Goal: Information Seeking & Learning: Find specific fact

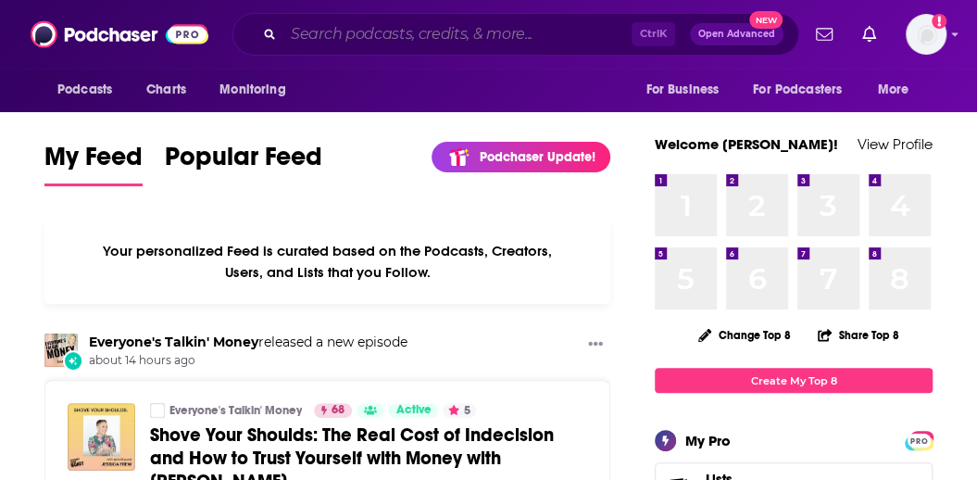
click at [510, 32] on input "Search podcasts, credits, & more..." at bounding box center [457, 34] width 348 height 30
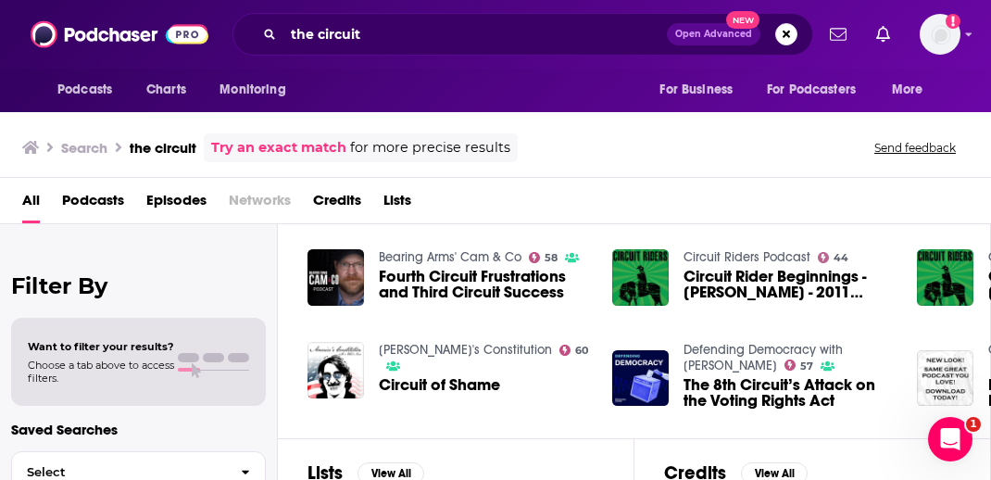
scroll to position [370, 0]
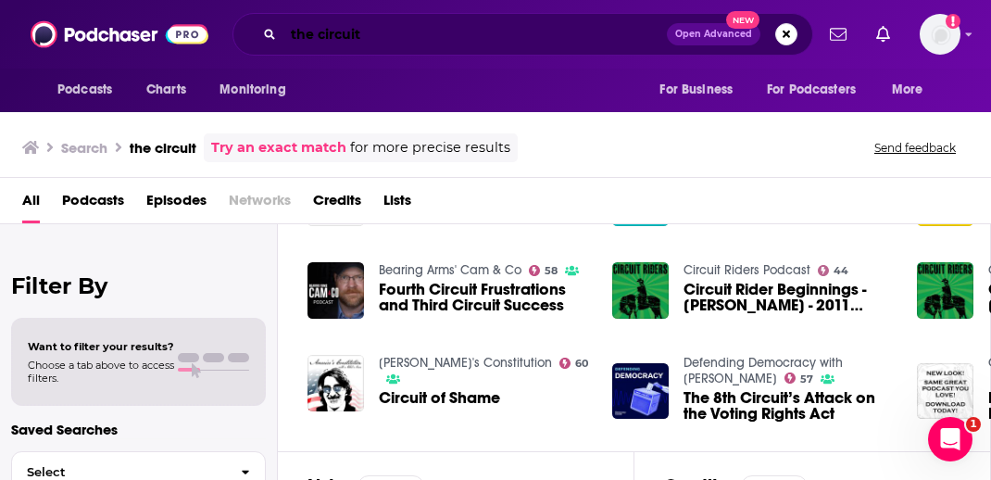
click at [420, 36] on input "the circuit" at bounding box center [474, 34] width 383 height 30
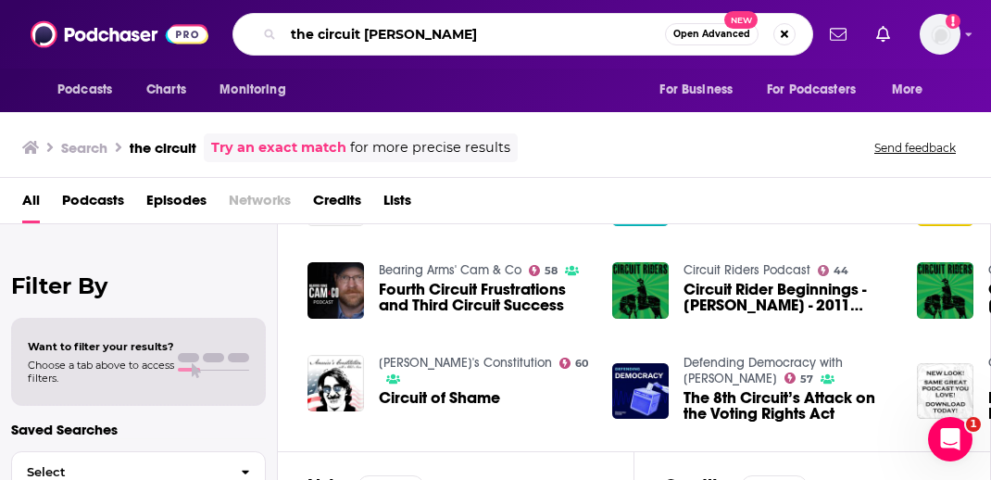
type input "the circuit [PERSON_NAME]"
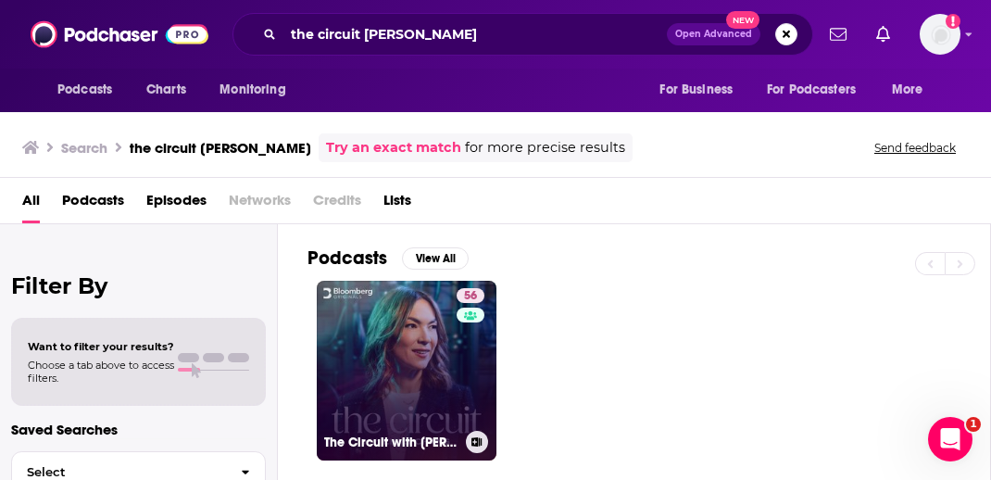
click at [389, 348] on link "56 The Circuit with [PERSON_NAME]" at bounding box center [407, 371] width 180 height 180
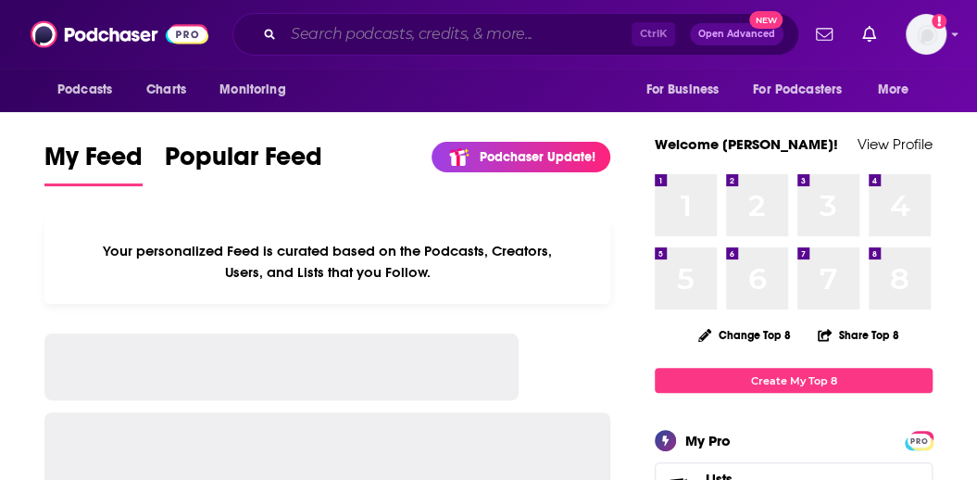
click at [414, 38] on input "Search podcasts, credits, & more..." at bounding box center [457, 34] width 348 height 30
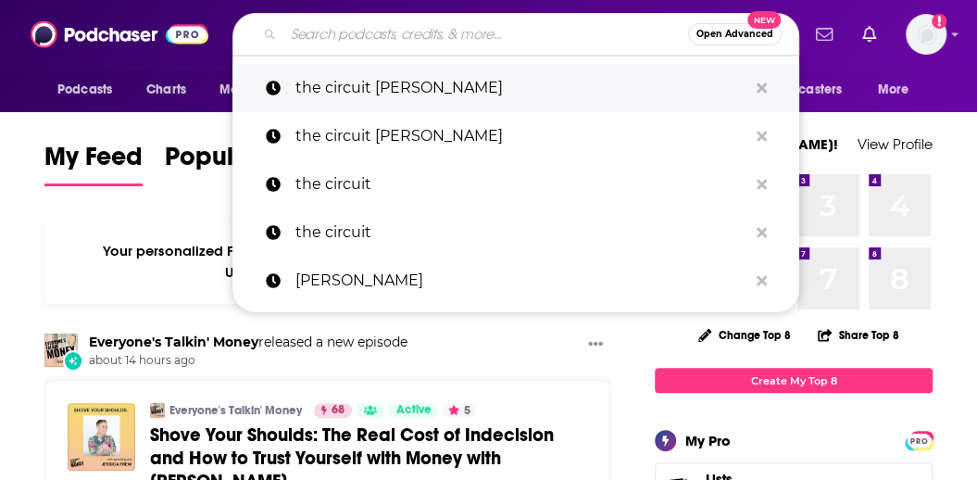
click at [400, 89] on p "the circuit [PERSON_NAME]" at bounding box center [521, 88] width 452 height 48
type input "the circuit [PERSON_NAME]"
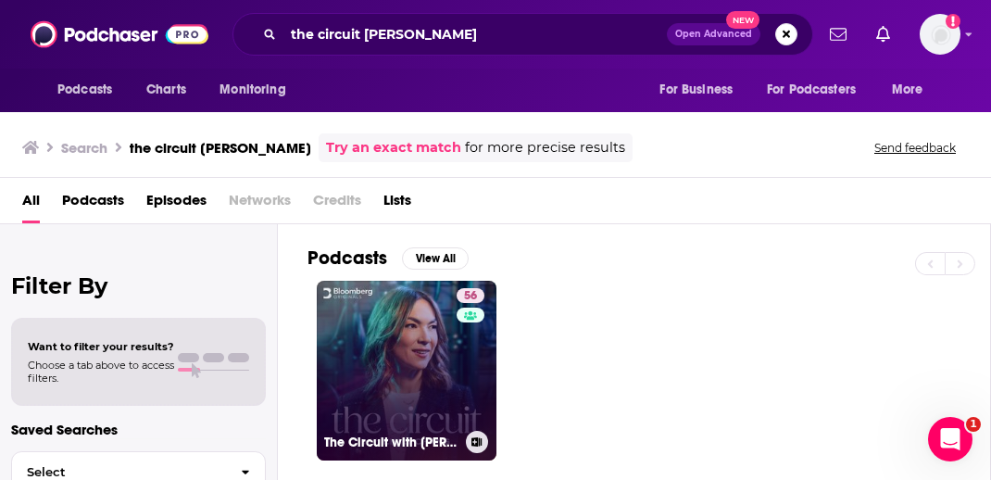
click at [388, 351] on link "56 The Circuit with [PERSON_NAME]" at bounding box center [407, 371] width 180 height 180
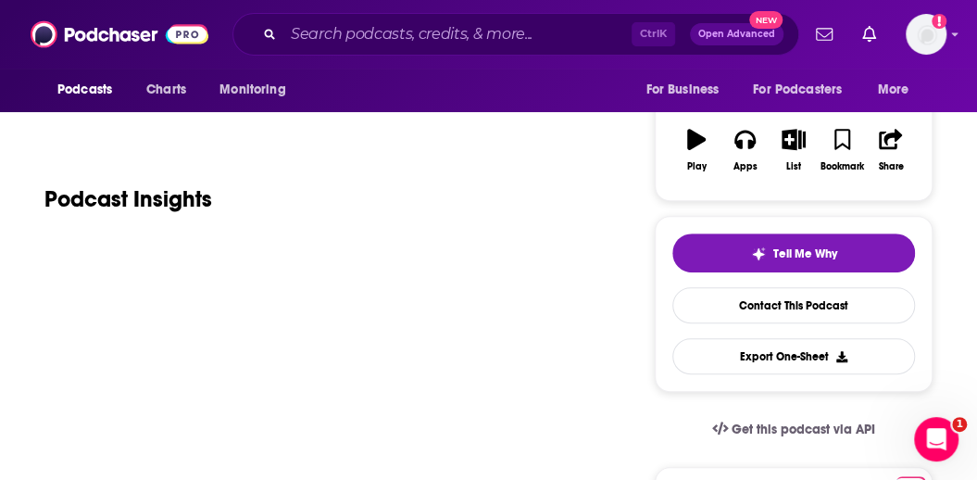
scroll to position [370, 0]
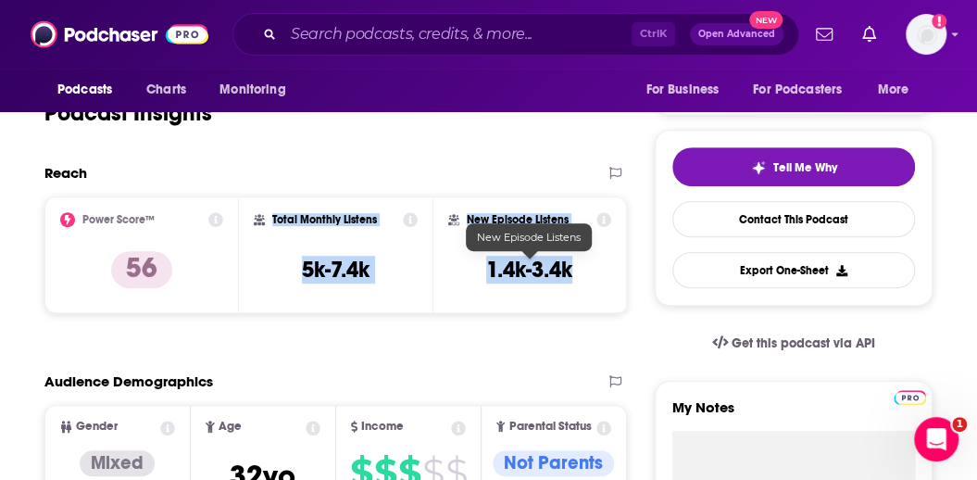
drag, startPoint x: 250, startPoint y: 218, endPoint x: 572, endPoint y: 273, distance: 326.8
click at [572, 273] on div "Power Score™ 56 Total Monthly Listens 5k-7.4k New Episode Listens 1.4k-3.4k" at bounding box center [335, 254] width 582 height 117
copy div "Total Monthly Listens 5k-7.4k New Episode Listens 1.4k-3.4k"
